Goal: Navigation & Orientation: Find specific page/section

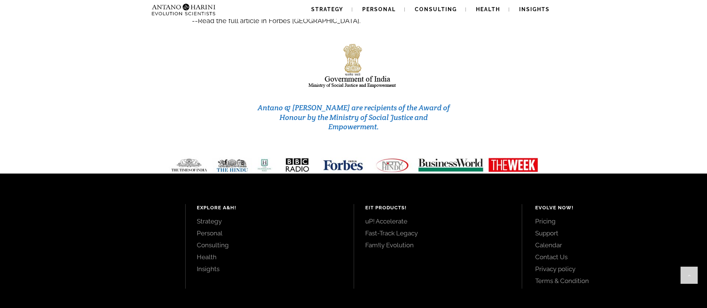
scroll to position [3160, 0]
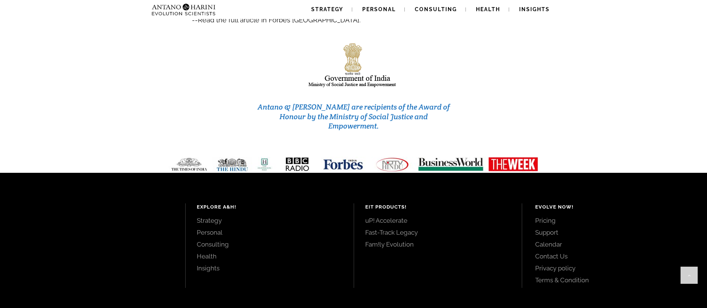
click at [207, 240] on link "Consulting" at bounding box center [270, 244] width 146 height 8
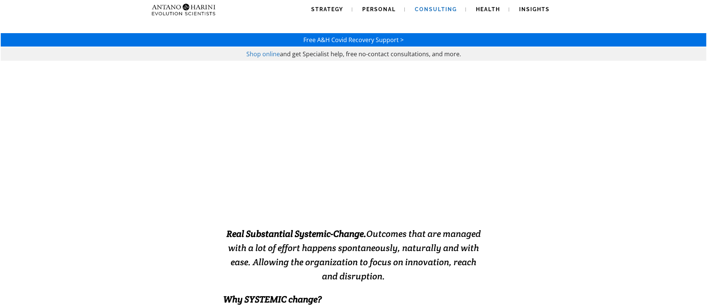
click at [169, 13] on img at bounding box center [169, 9] width 40 height 19
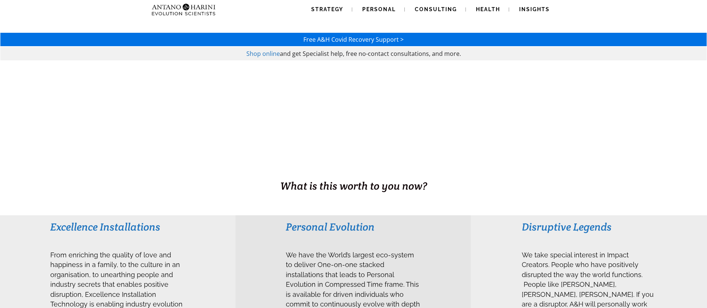
click at [163, 12] on img at bounding box center [169, 9] width 40 height 19
